Goal: Communication & Community: Connect with others

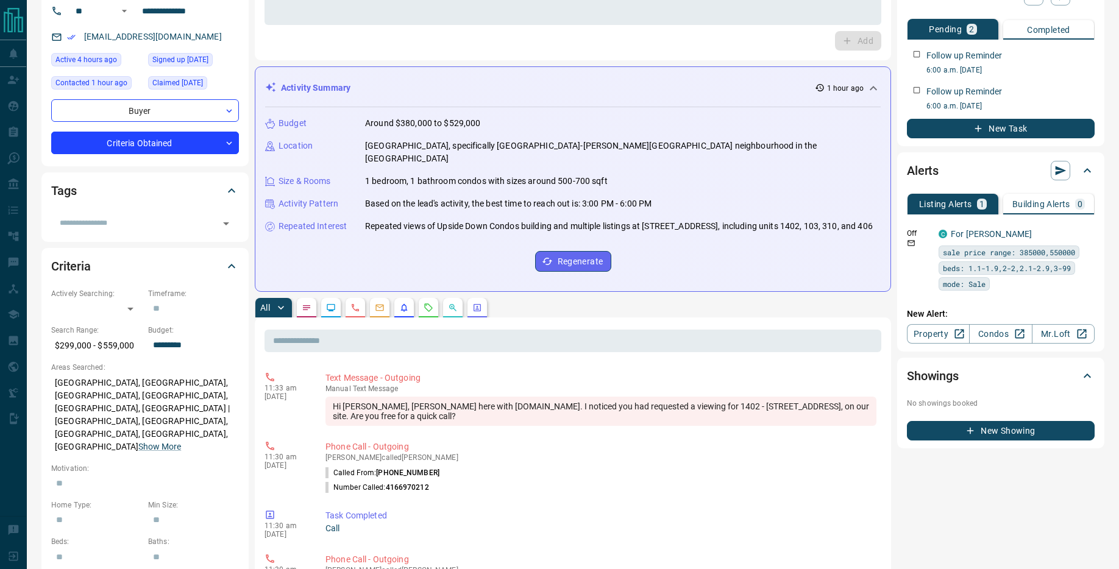
scroll to position [266, 0]
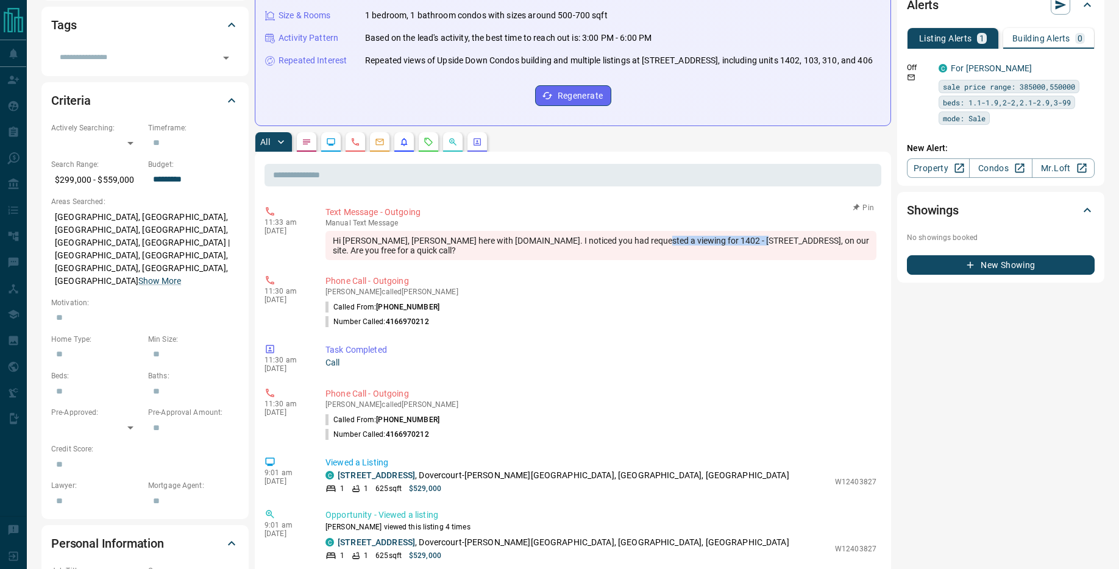
drag, startPoint x: 640, startPoint y: 240, endPoint x: 753, endPoint y: 239, distance: 112.7
click at [753, 239] on div "Hi [PERSON_NAME], [PERSON_NAME] here with [DOMAIN_NAME]. I noticed you had requ…" at bounding box center [600, 245] width 551 height 29
copy div "1402 - [STREET_ADDRESS]"
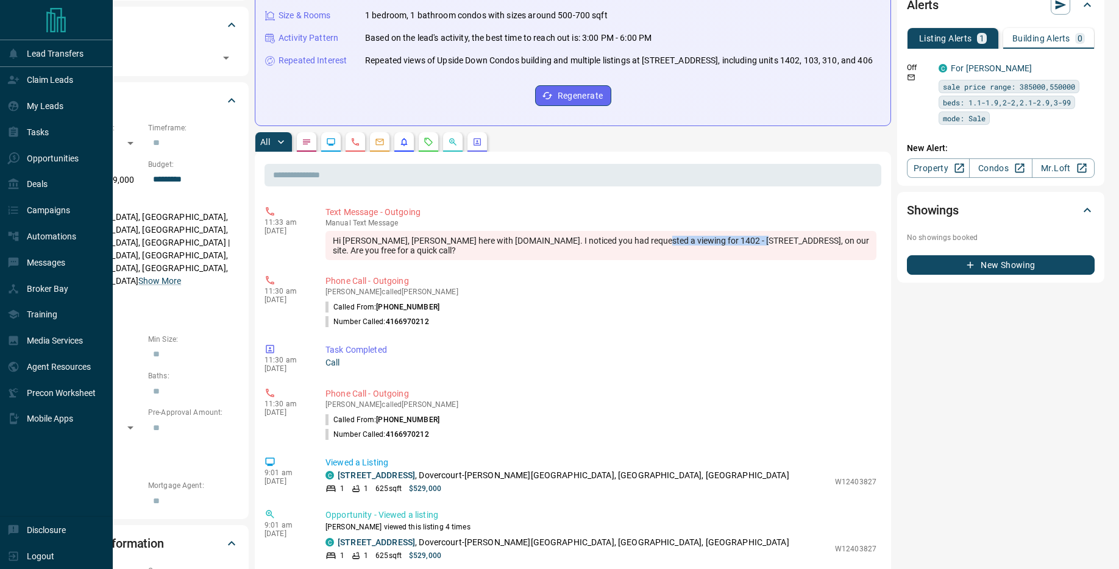
click at [55, 23] on icon "Main Page" at bounding box center [56, 20] width 20 height 24
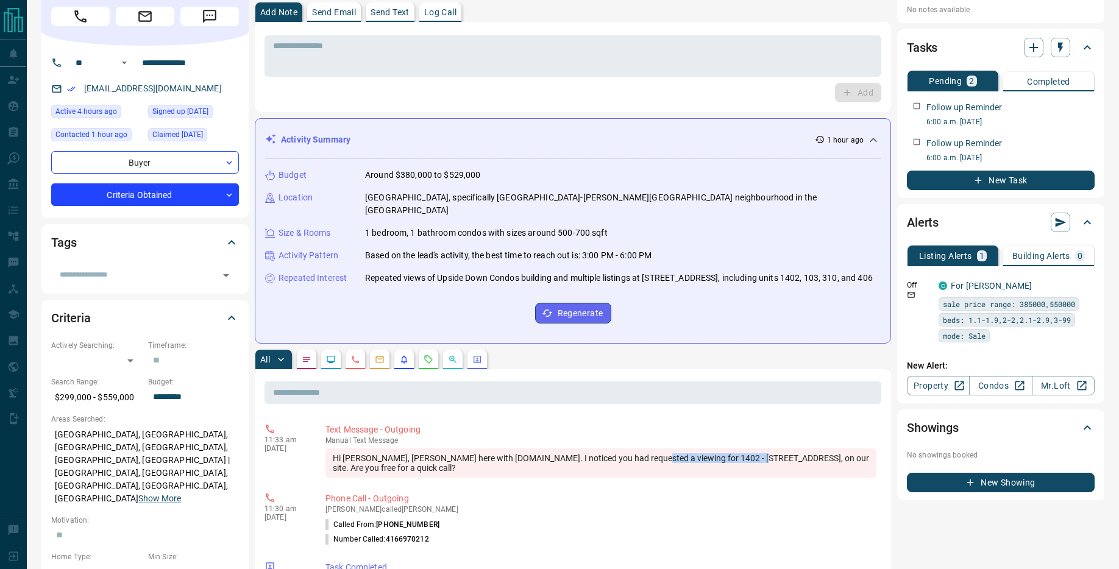
scroll to position [0, 0]
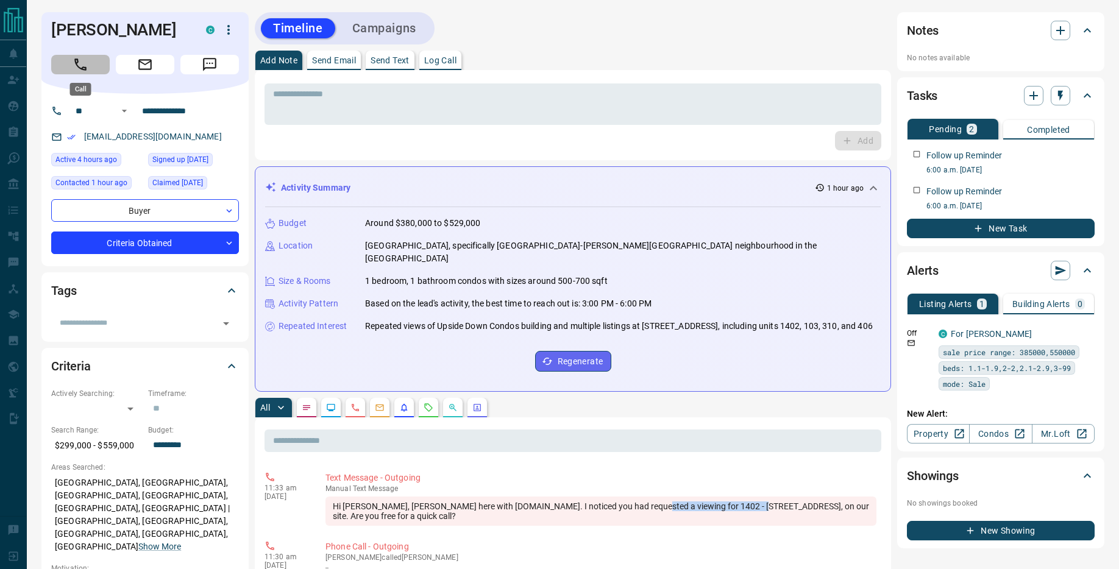
click at [71, 63] on button "Call" at bounding box center [80, 65] width 59 height 20
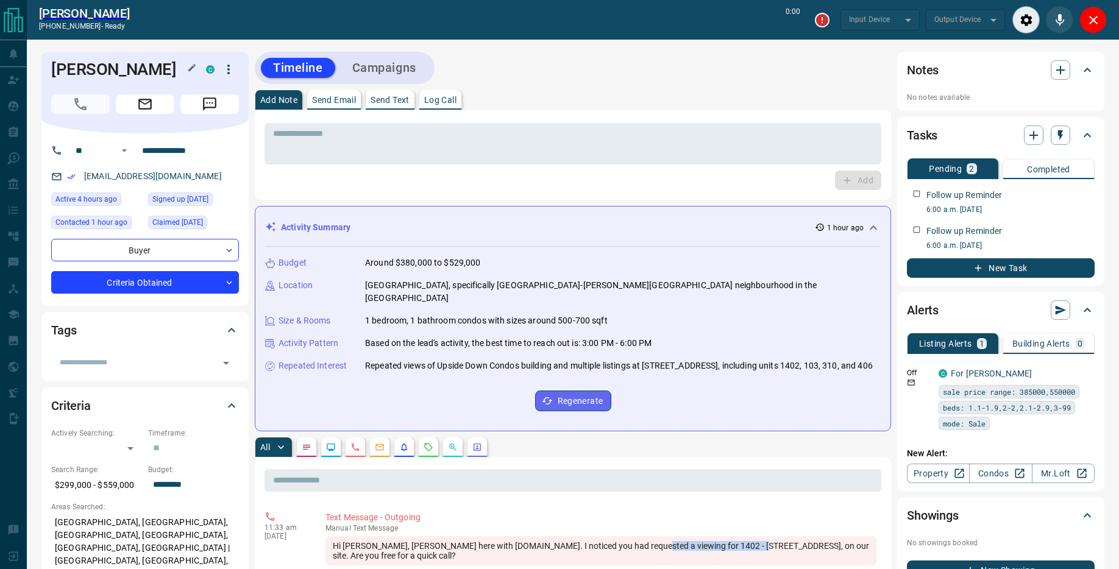
type input "*******"
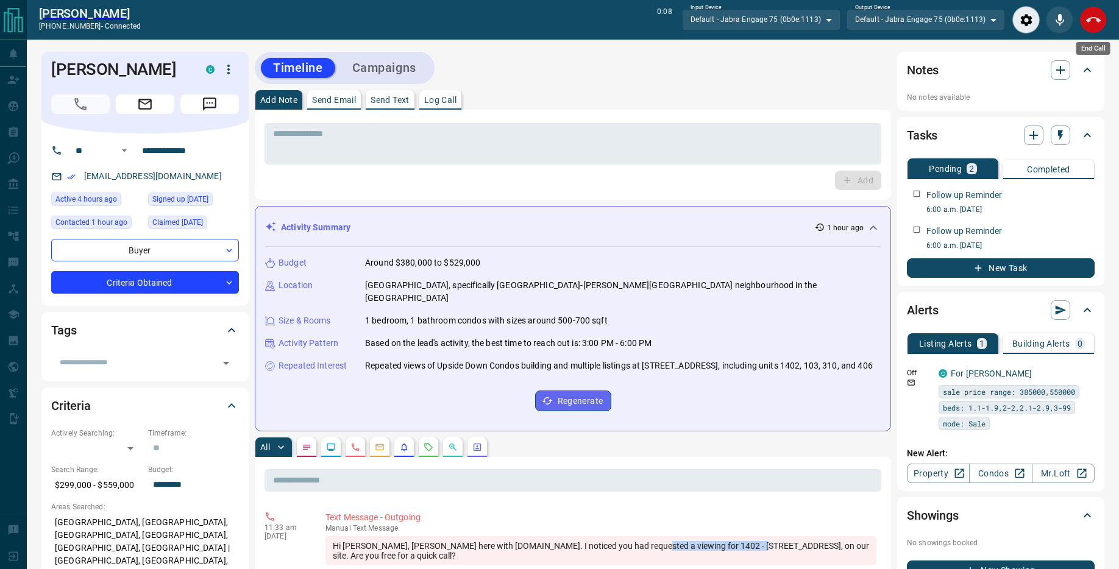
click at [1091, 22] on icon "End Call" at bounding box center [1093, 20] width 15 height 15
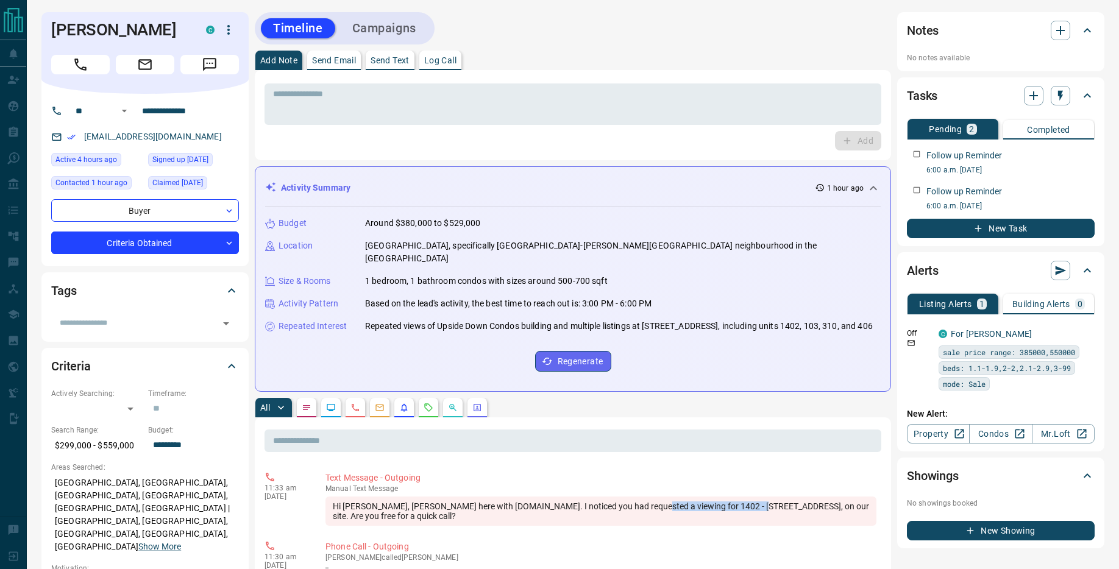
click at [408, 63] on p "Send Text" at bounding box center [390, 60] width 39 height 9
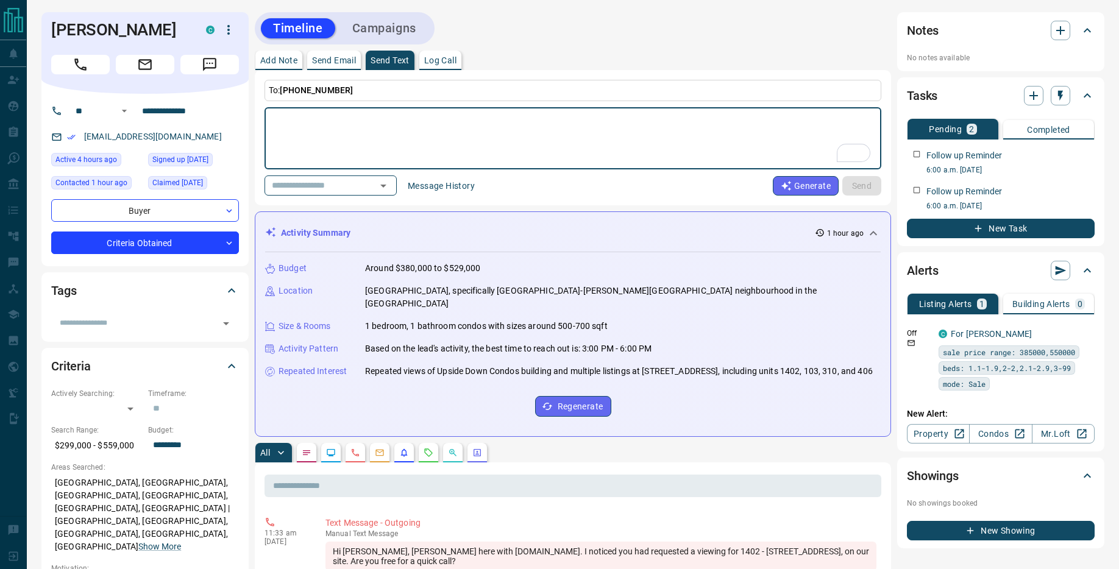
click at [436, 185] on button "Message History" at bounding box center [441, 186] width 82 height 20
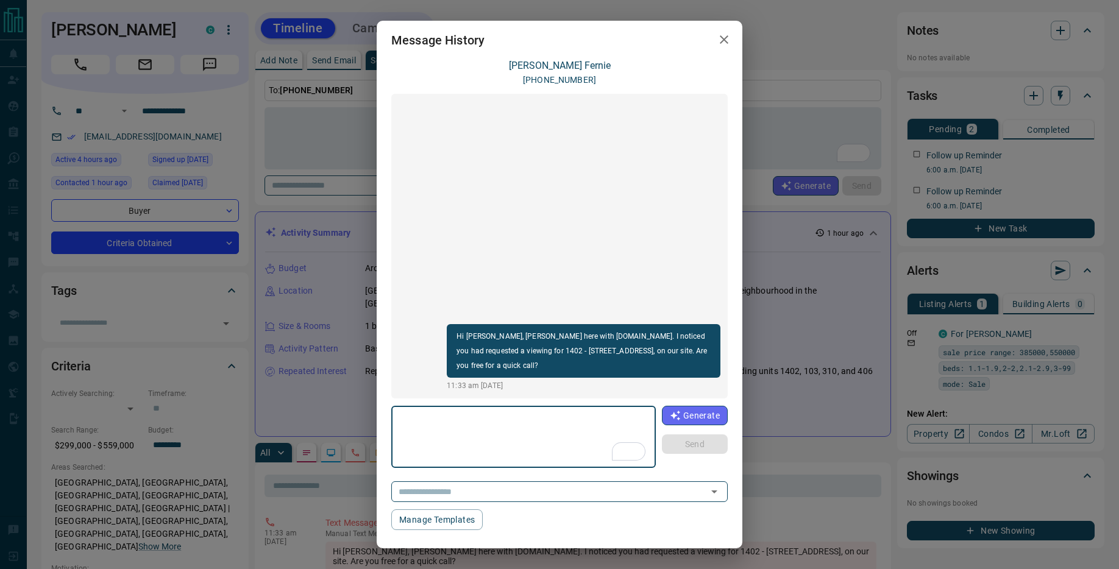
click at [471, 446] on textarea "To enrich screen reader interactions, please activate Accessibility in Grammarl…" at bounding box center [523, 437] width 247 height 52
type textarea "*"
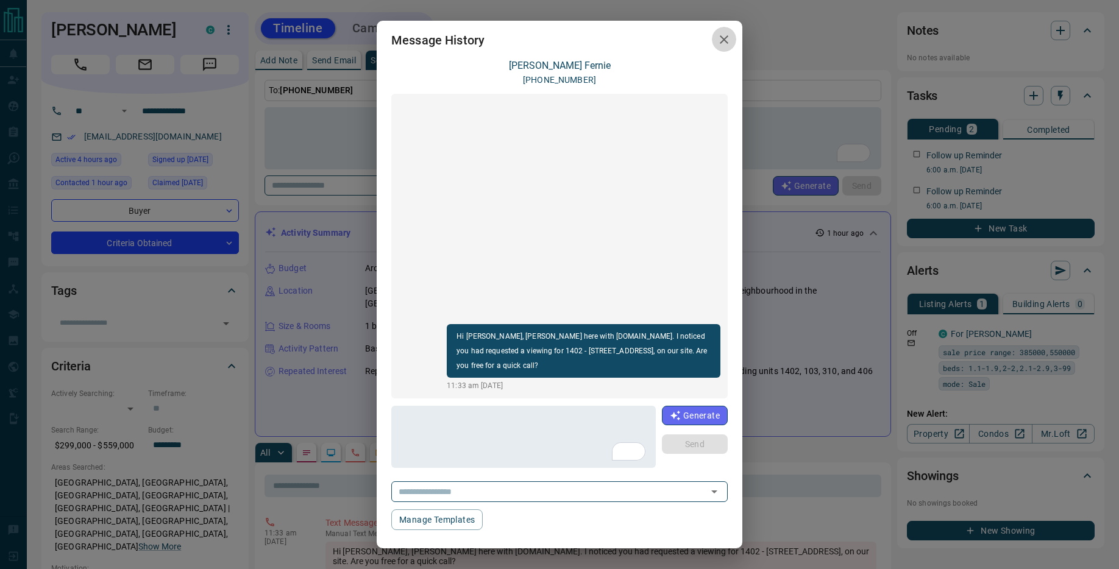
click at [720, 36] on icon "button" at bounding box center [724, 39] width 9 height 9
